Goal: Ask a question: Seek information or help from site administrators or community

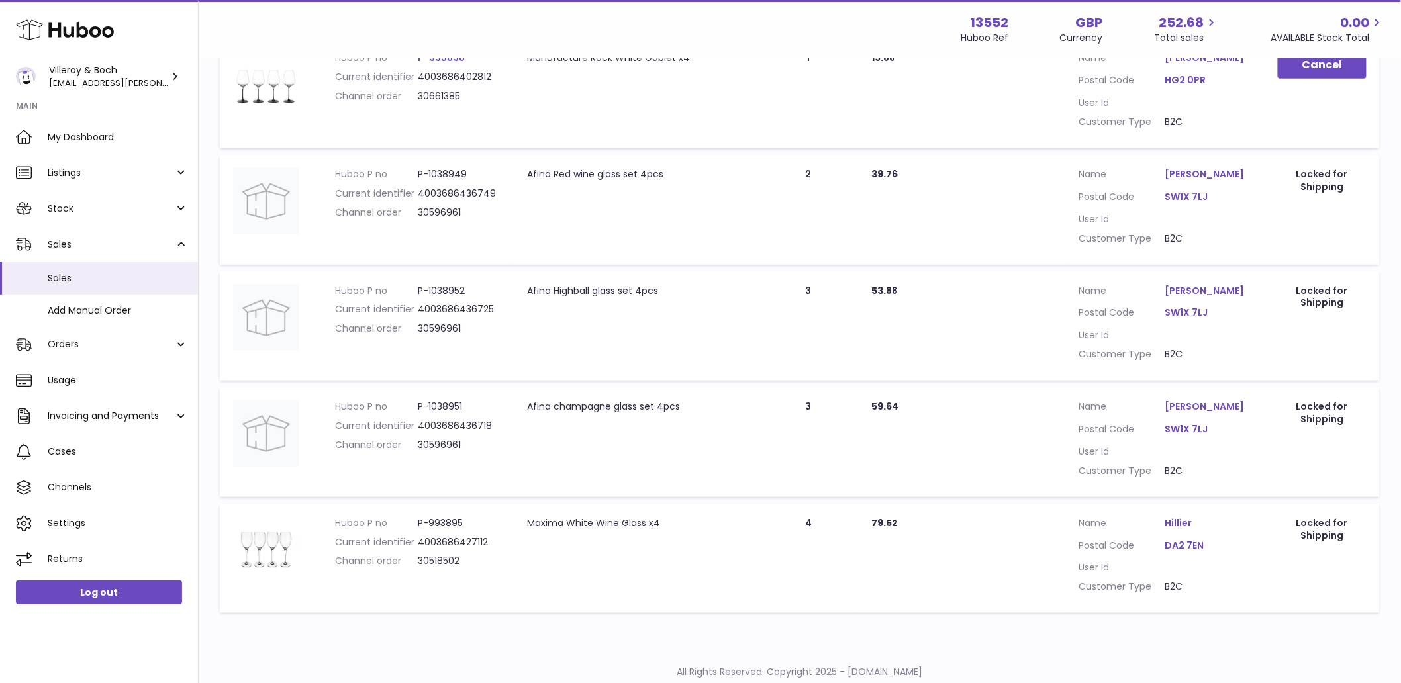
scroll to position [334, 0]
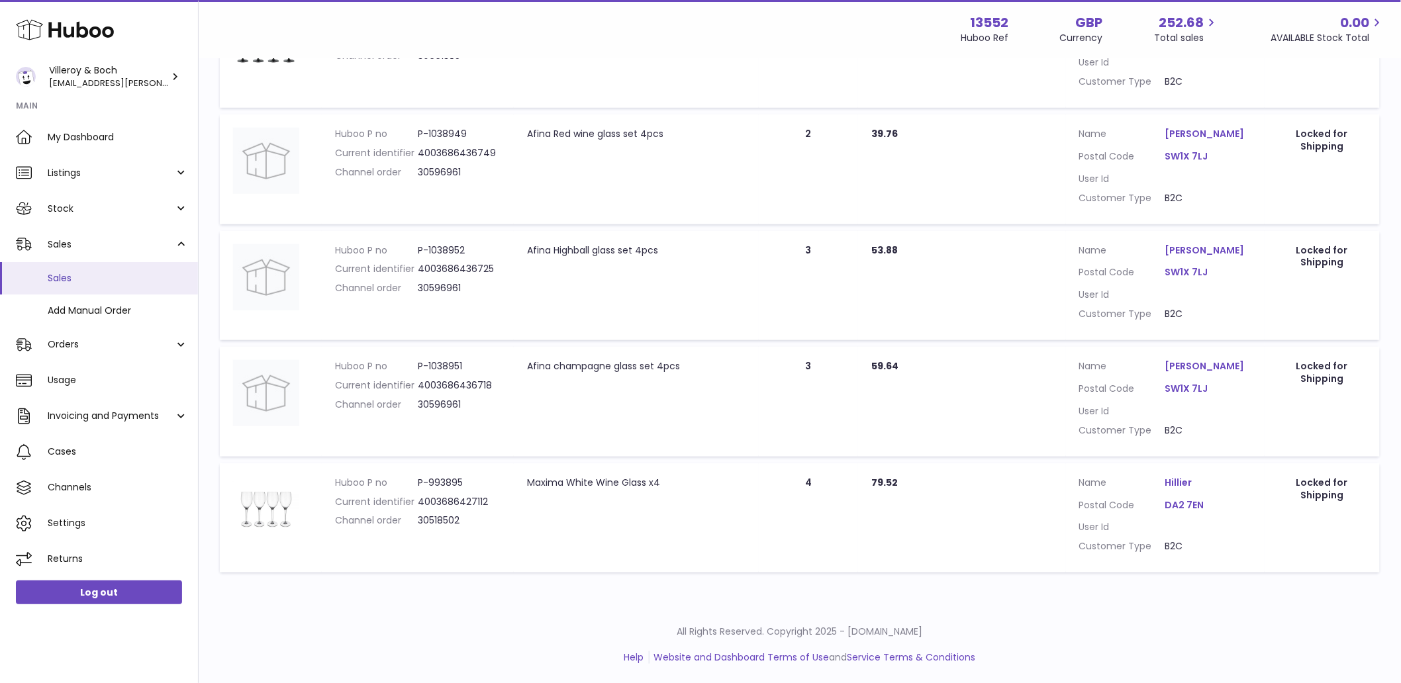
click at [77, 285] on link "Sales" at bounding box center [99, 278] width 198 height 32
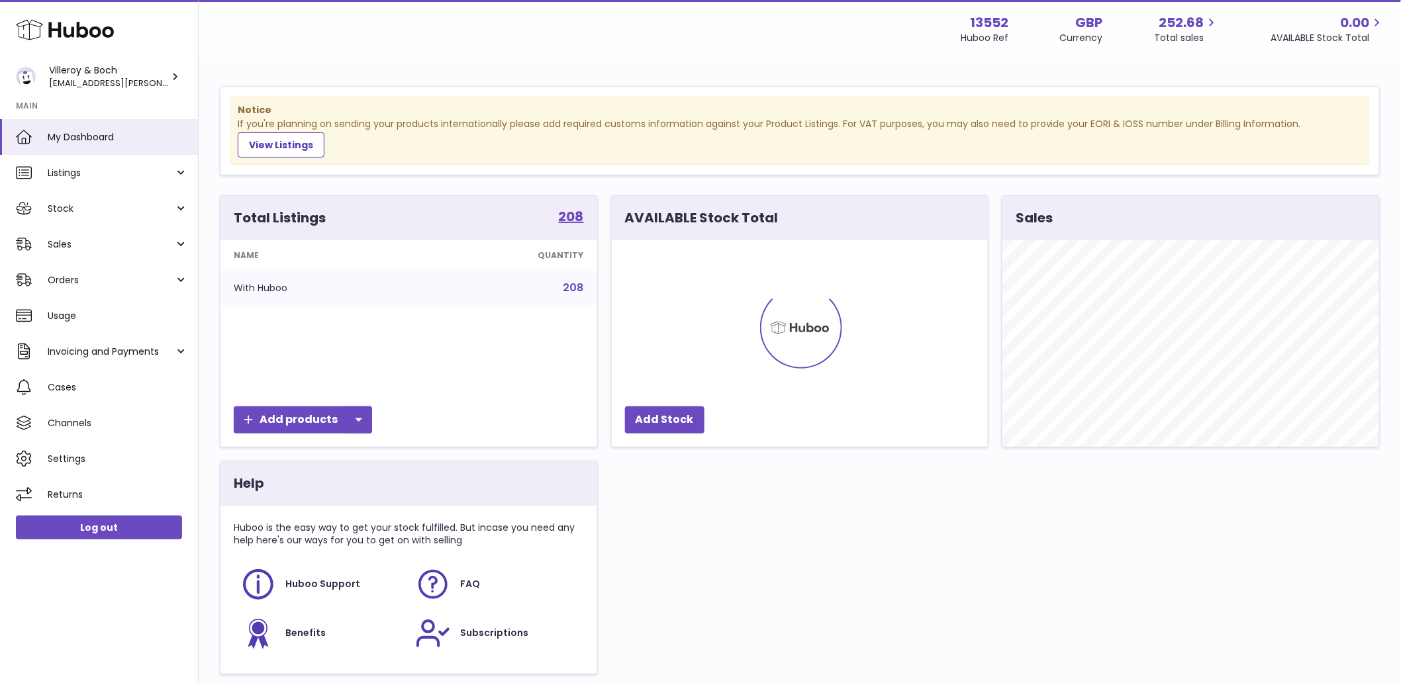
scroll to position [207, 376]
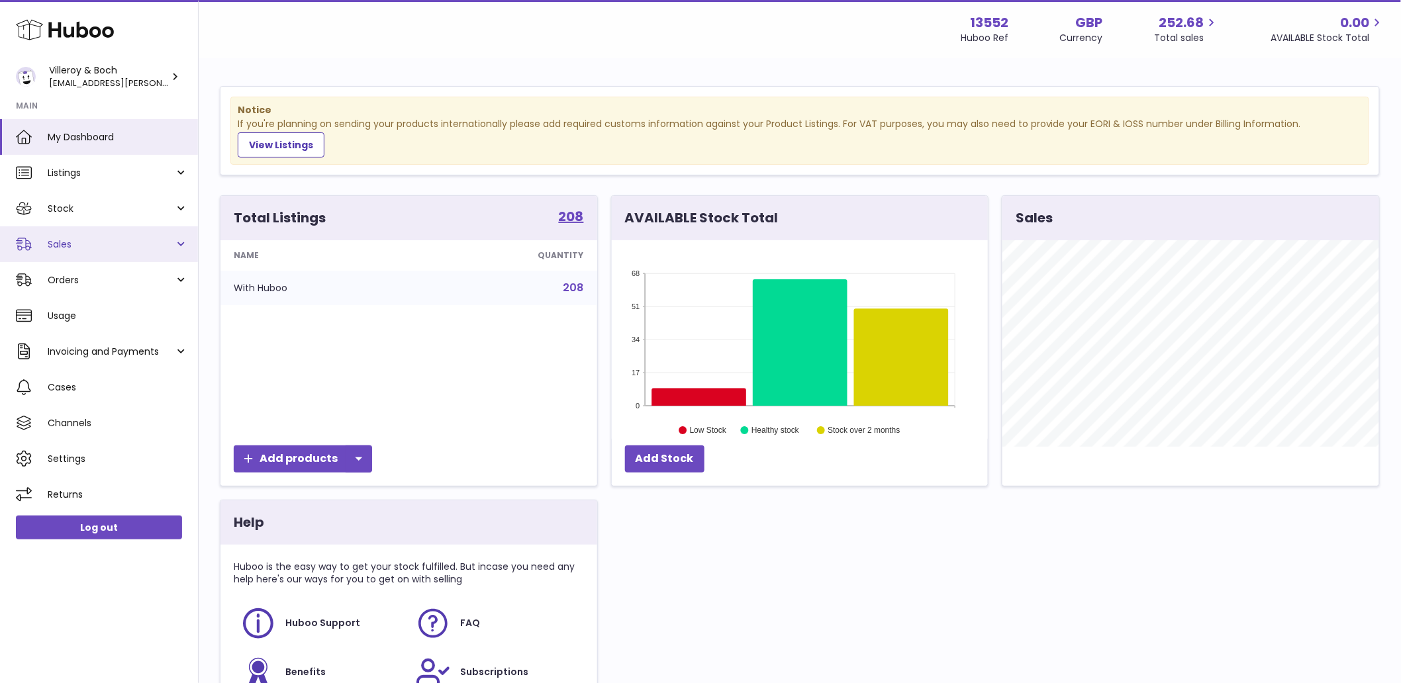
click at [60, 247] on span "Sales" at bounding box center [111, 244] width 127 height 13
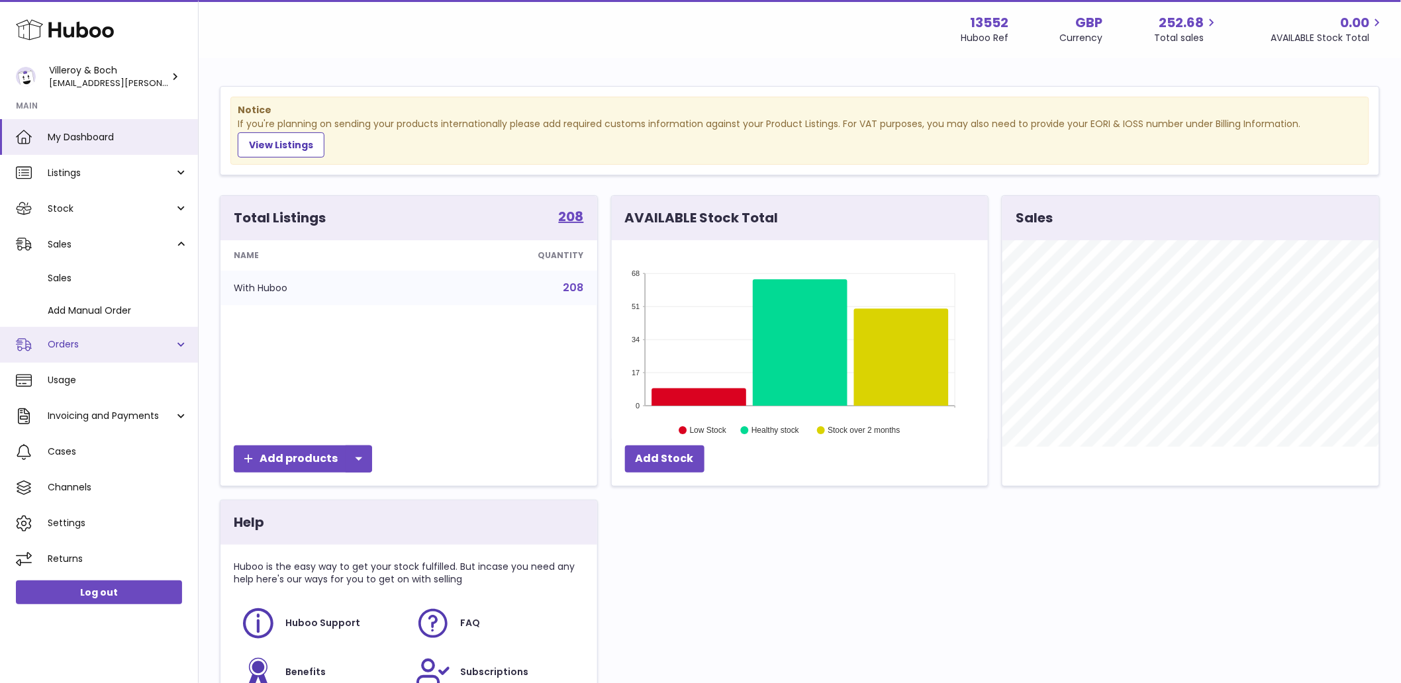
click at [89, 342] on span "Orders" at bounding box center [111, 344] width 127 height 13
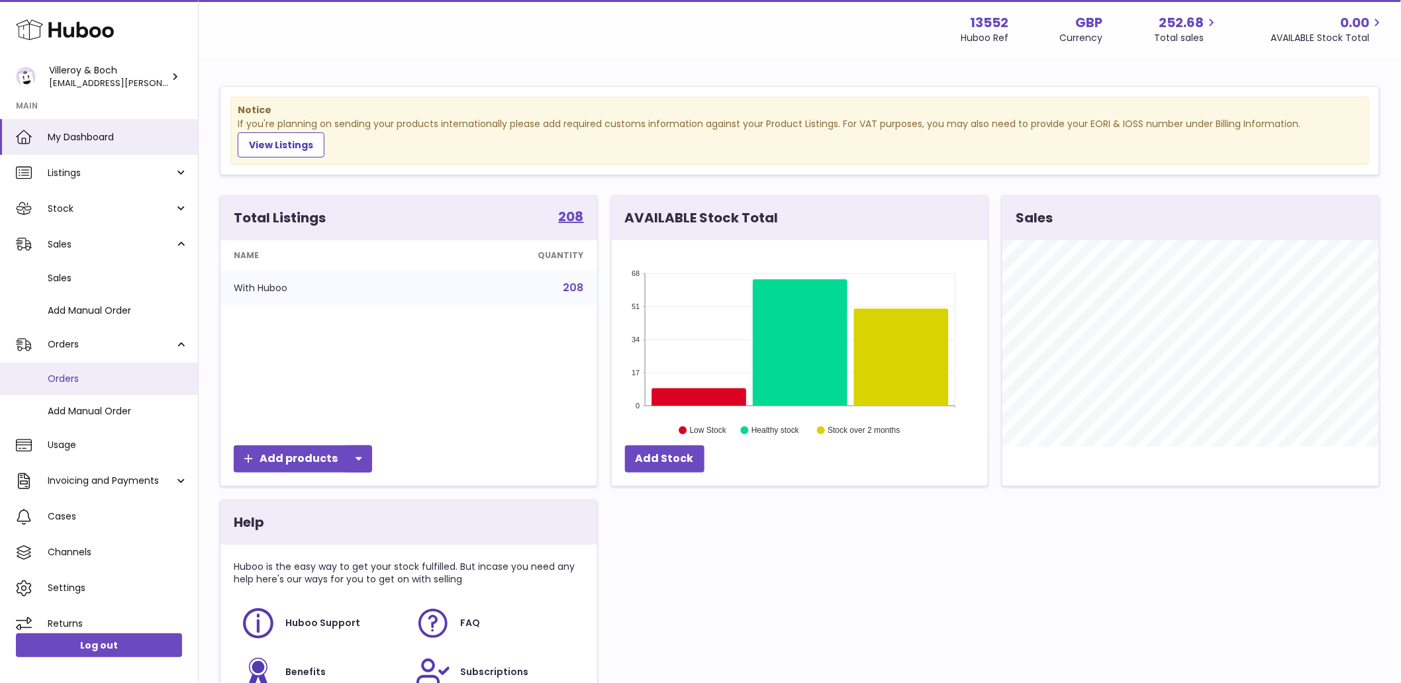
click at [64, 374] on span "Orders" at bounding box center [118, 379] width 140 height 13
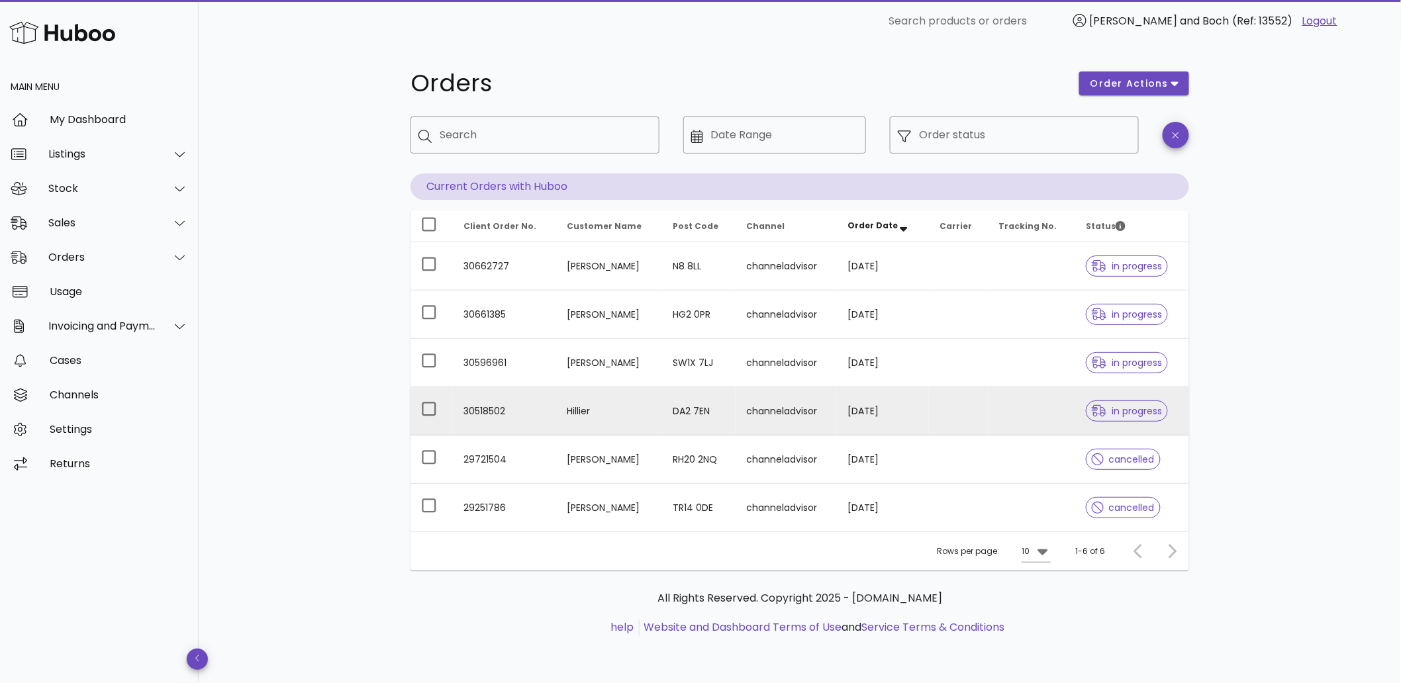
click at [762, 412] on td "channeladvisor" at bounding box center [786, 411] width 101 height 48
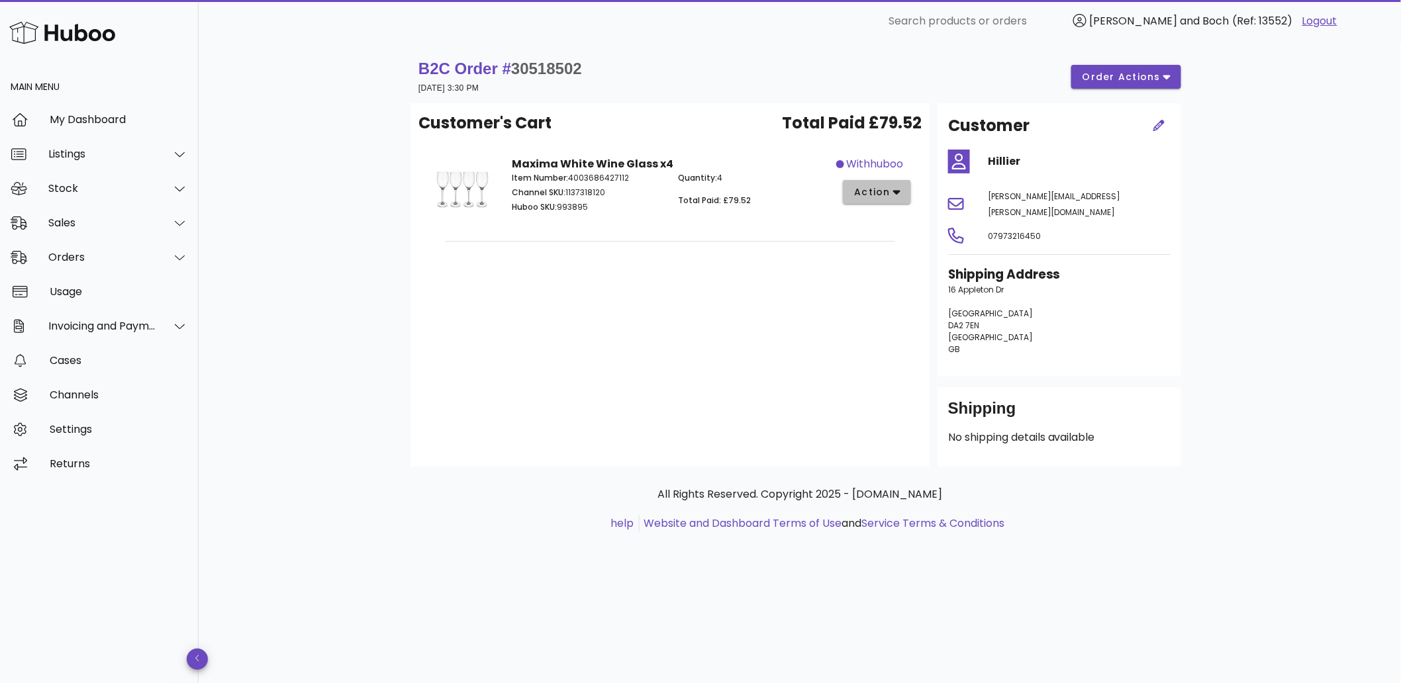
click at [895, 194] on icon "button" at bounding box center [896, 192] width 7 height 12
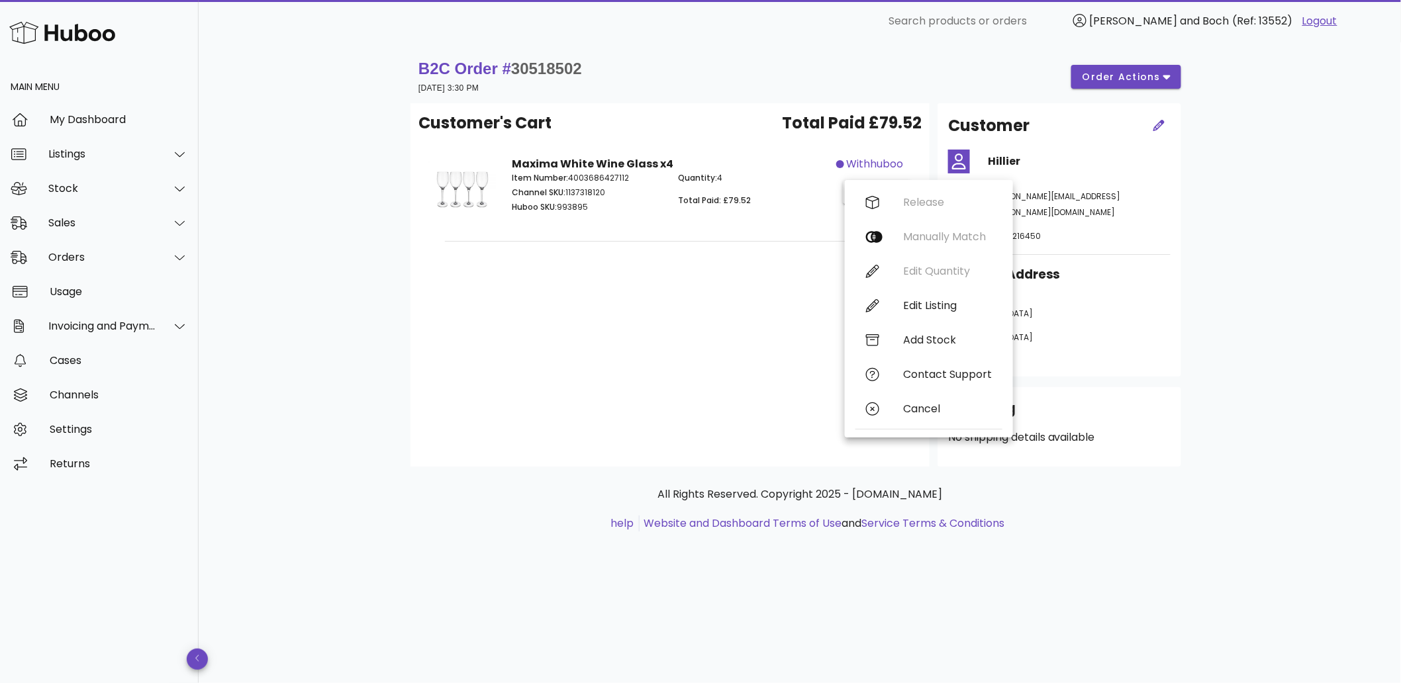
click at [1266, 285] on div "B2C Order # 30518502 13 September 2025 at 3:30 PM order actions Customer's Cart…" at bounding box center [800, 362] width 1203 height 641
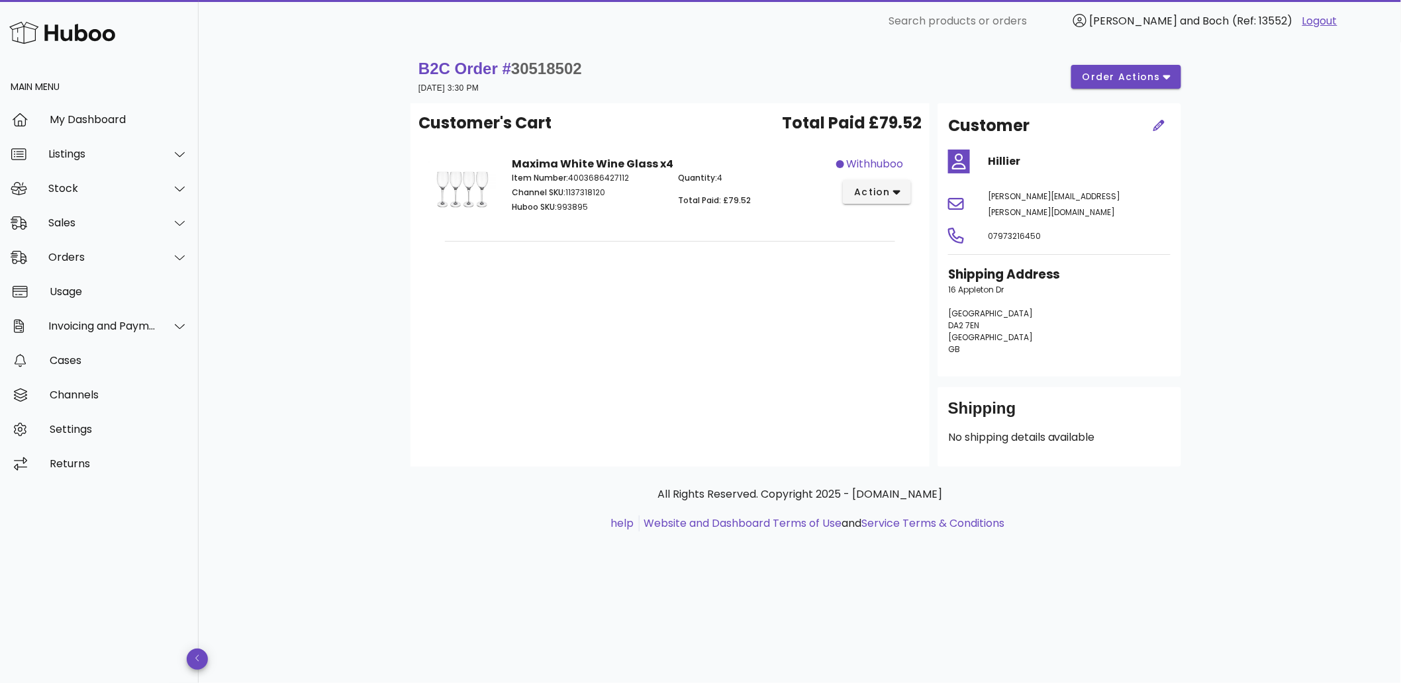
click at [829, 642] on div "B2C Order # 30518502 13 September 2025 at 3:30 PM order actions Customer's Cart…" at bounding box center [800, 362] width 1203 height 641
click at [1103, 548] on div "All Rights Reserved. Copyright 2025 - huboo.co.uk help Website and Dashboard Te…" at bounding box center [800, 516] width 779 height 99
click at [1162, 77] on span "order actions" at bounding box center [1126, 77] width 89 height 14
click at [1328, 131] on div "B2C Order # 30518502 13 September 2025 at 3:30 PM order actions Customer's Cart…" at bounding box center [800, 362] width 1203 height 641
click at [901, 195] on button "action" at bounding box center [877, 192] width 68 height 24
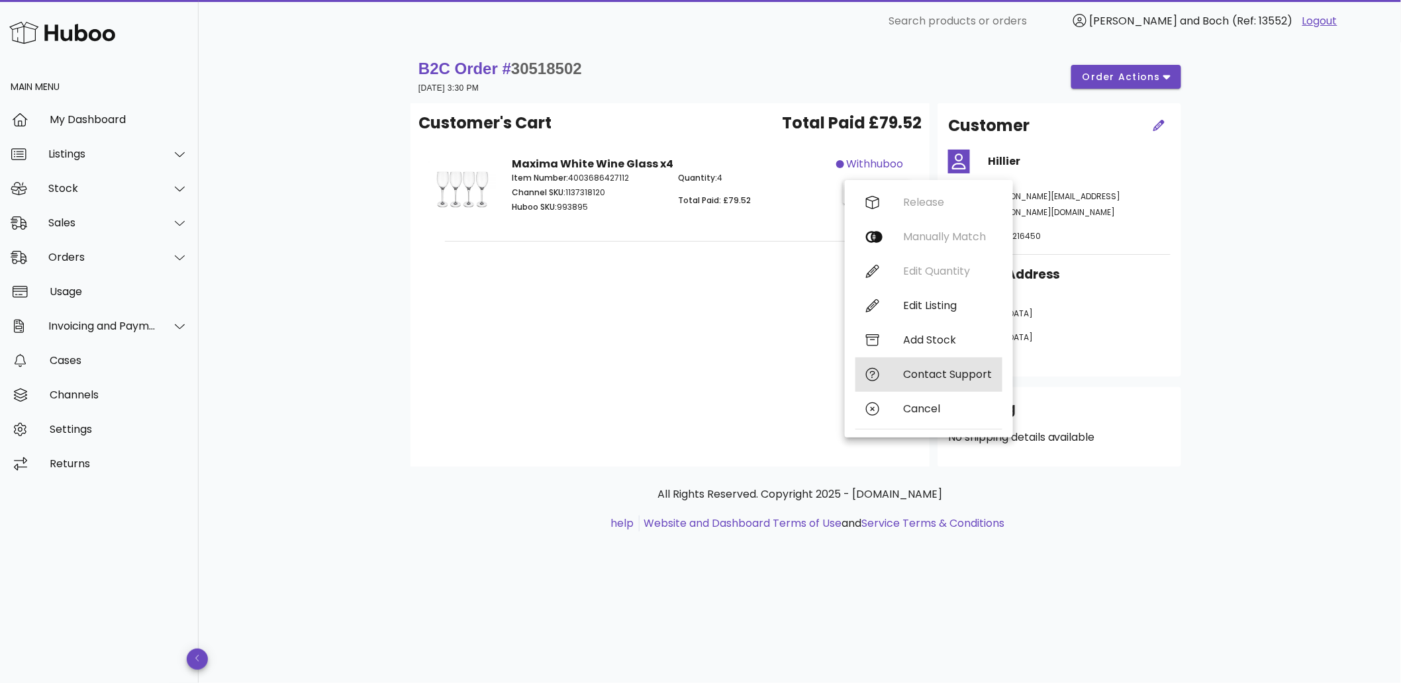
click at [952, 363] on div "Contact Support" at bounding box center [929, 375] width 147 height 34
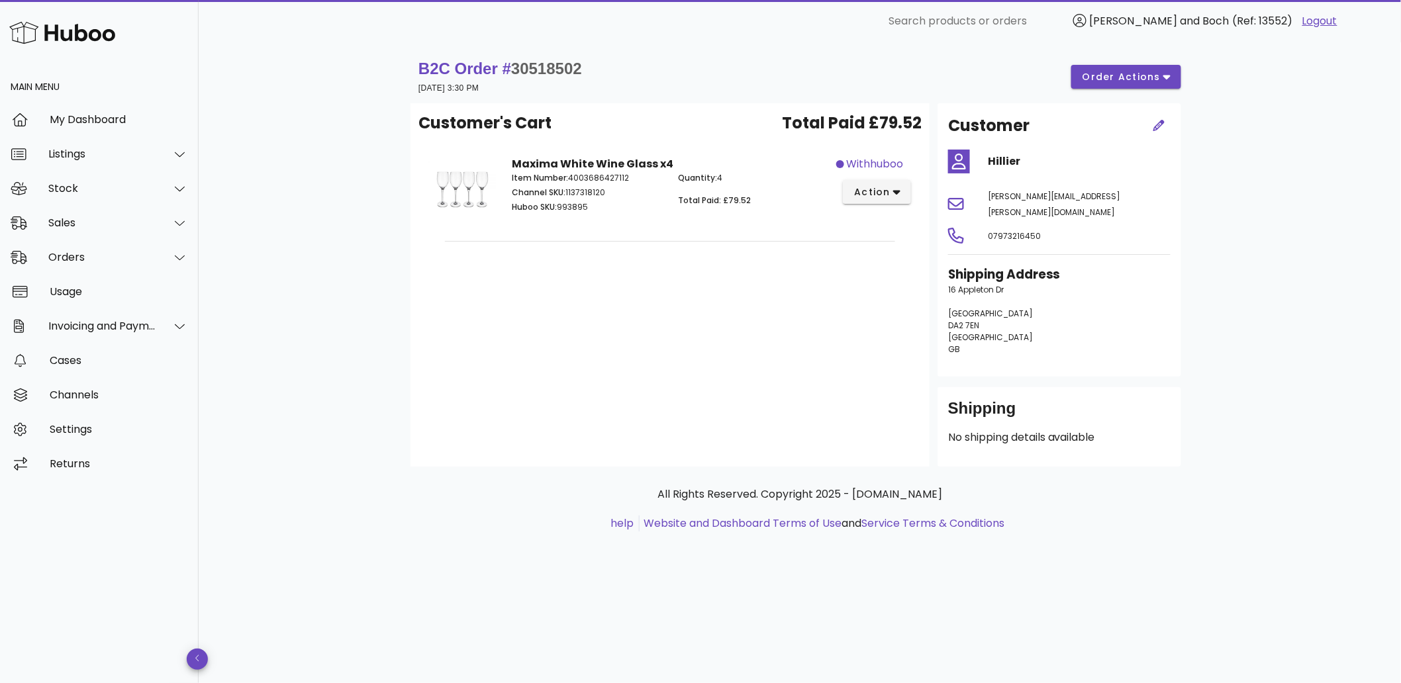
click at [545, 70] on span "30518502" at bounding box center [546, 69] width 71 height 18
copy span "30518502"
click at [884, 191] on span "action" at bounding box center [872, 192] width 37 height 14
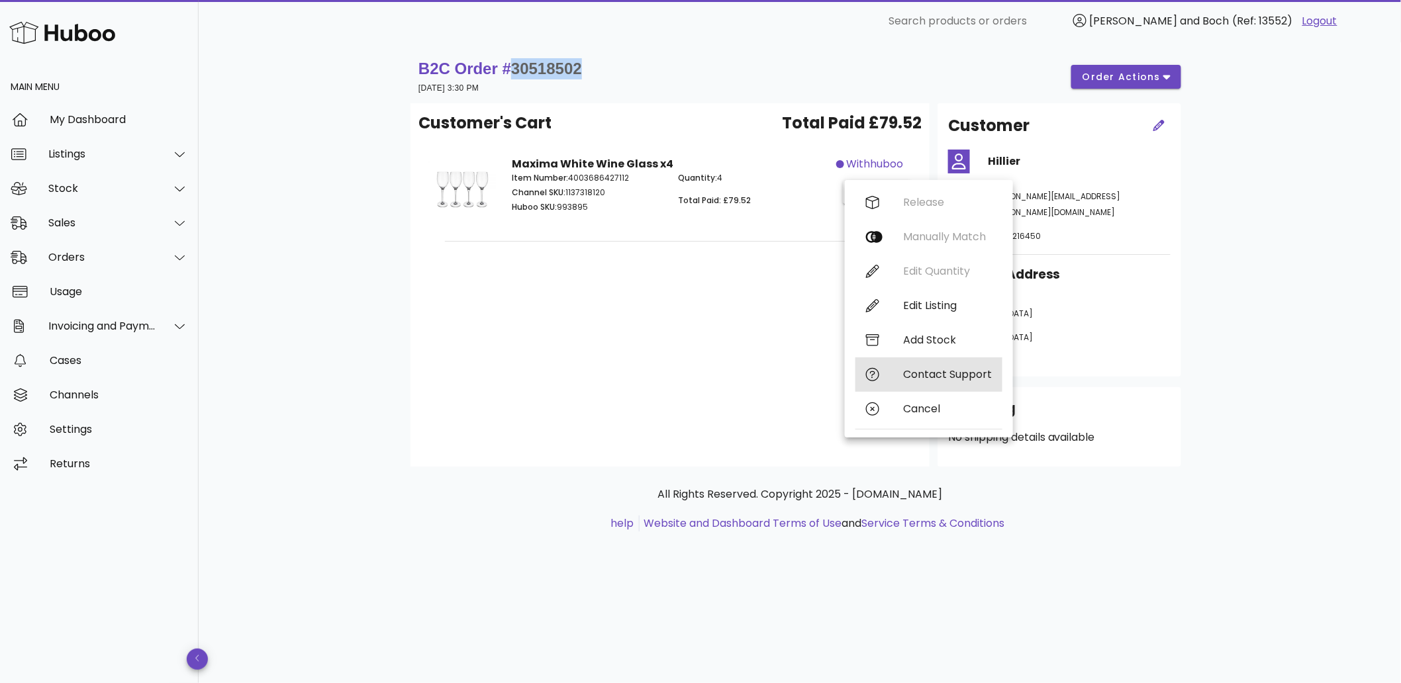
click at [926, 378] on div "Contact Support" at bounding box center [947, 374] width 89 height 13
